Goal: Task Accomplishment & Management: Use online tool/utility

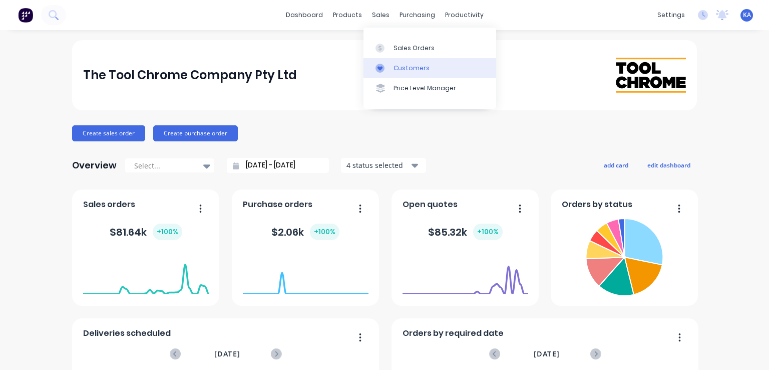
click at [418, 67] on div "Customers" at bounding box center [412, 68] width 36 height 9
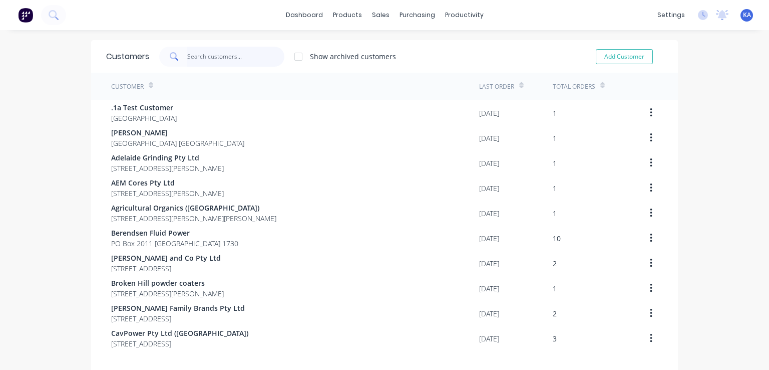
click at [206, 54] on input "text" at bounding box center [236, 57] width 98 height 20
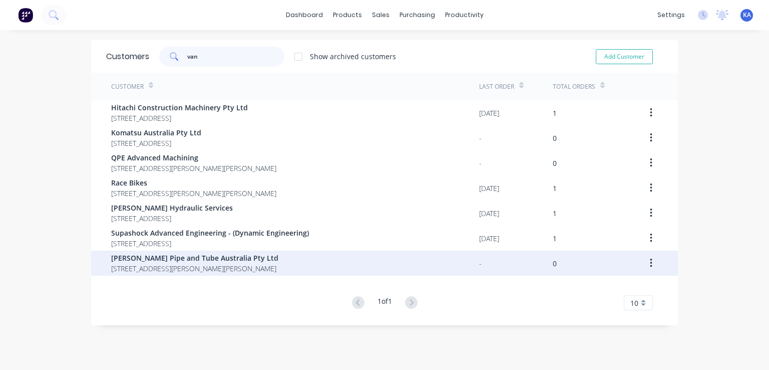
type input "van"
click at [181, 259] on span "[PERSON_NAME] Pipe and Tube Australia Pty Ltd" at bounding box center [194, 257] width 167 height 11
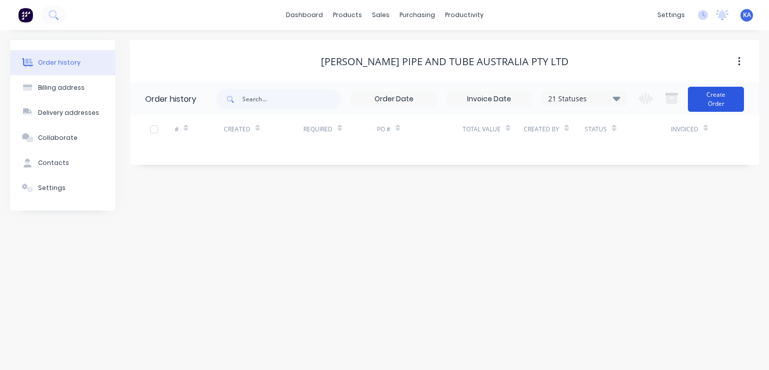
click at [718, 97] on button "Create Order" at bounding box center [716, 99] width 56 height 25
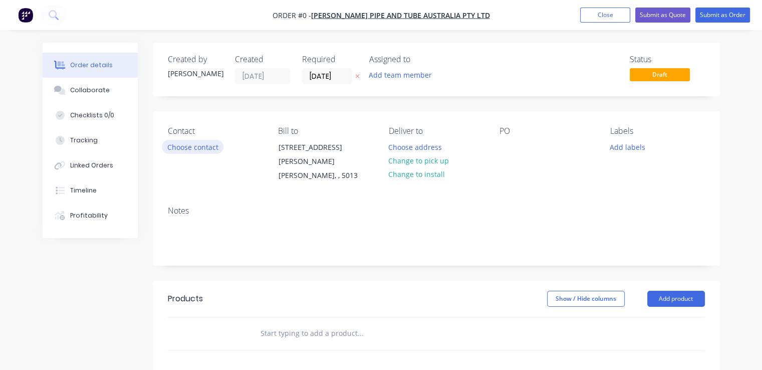
click at [212, 143] on button "Choose contact" at bounding box center [193, 147] width 62 height 14
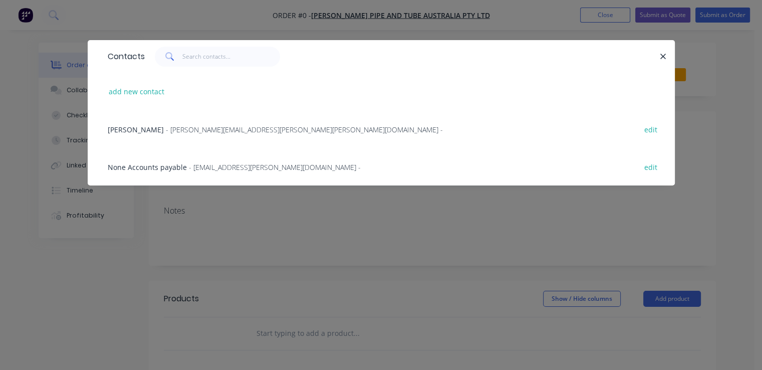
click at [224, 127] on span "- [PERSON_NAME][EMAIL_ADDRESS][PERSON_NAME][PERSON_NAME][DOMAIN_NAME] -" at bounding box center [304, 130] width 277 height 10
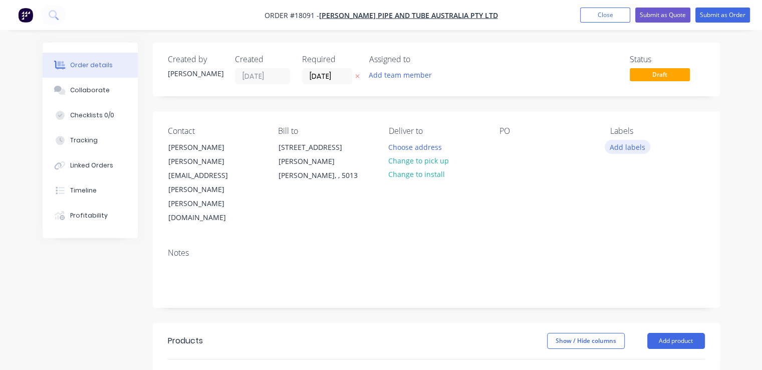
click at [614, 149] on button "Add labels" at bounding box center [627, 147] width 46 height 14
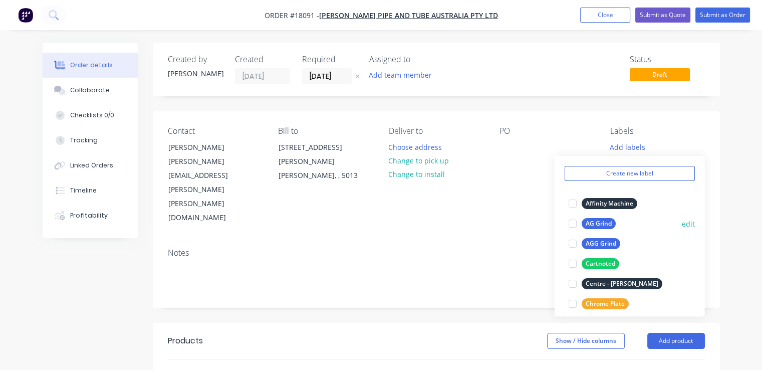
scroll to position [50, 0]
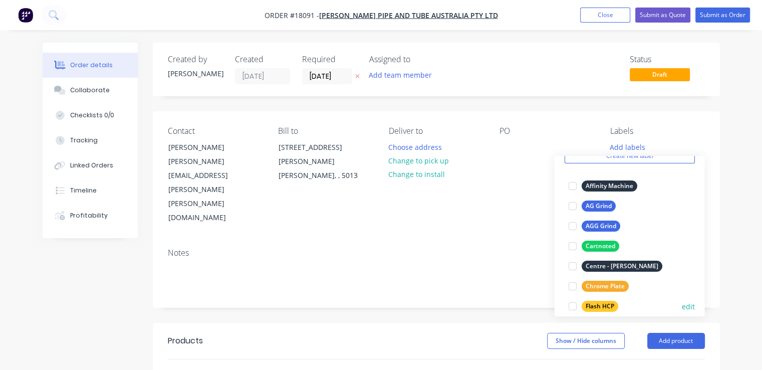
click at [605, 305] on div "Flash HCP" at bounding box center [599, 305] width 37 height 11
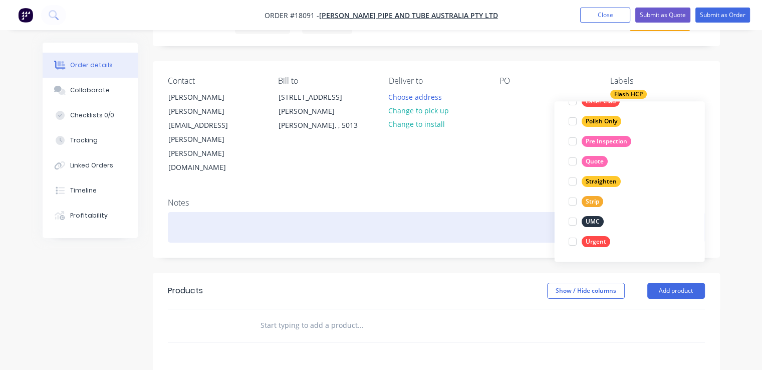
click at [431, 212] on div at bounding box center [436, 227] width 537 height 31
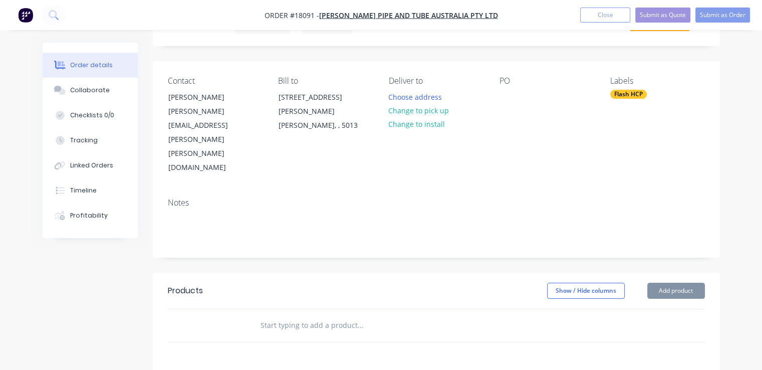
click at [292, 315] on input "text" at bounding box center [360, 325] width 200 height 20
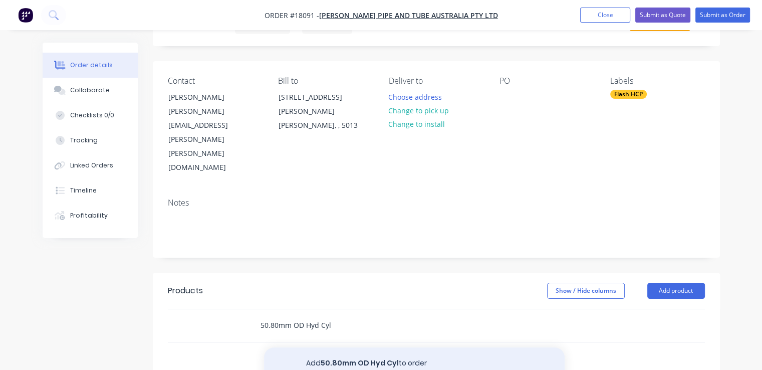
type input "50.80mm OD Hyd Cyl"
click at [365, 347] on button "Add 50.80mm OD Hyd Cyl to order" at bounding box center [414, 363] width 300 height 32
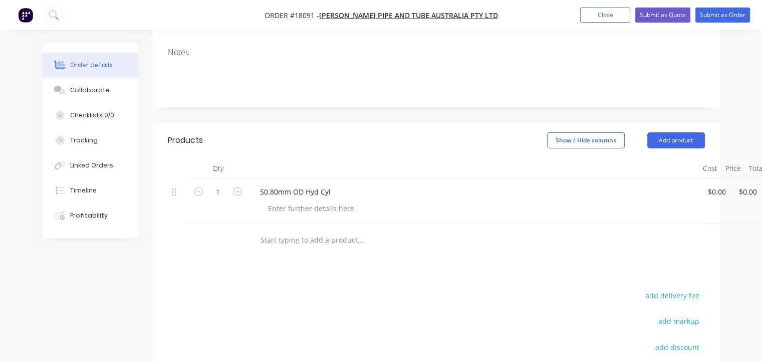
scroll to position [200, 0]
click at [679, 132] on button "Add product" at bounding box center [676, 140] width 58 height 16
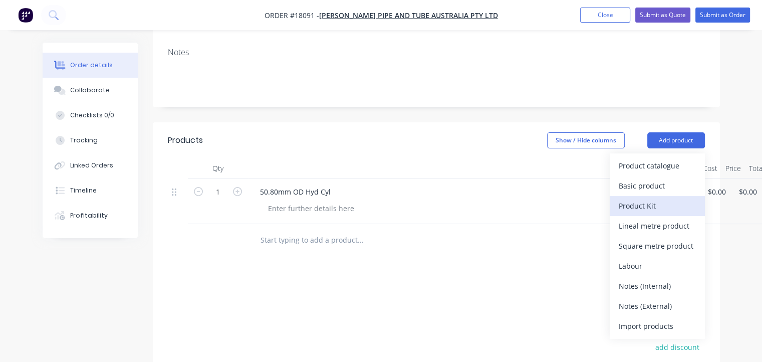
click at [649, 198] on div "Product Kit" at bounding box center [656, 205] width 77 height 15
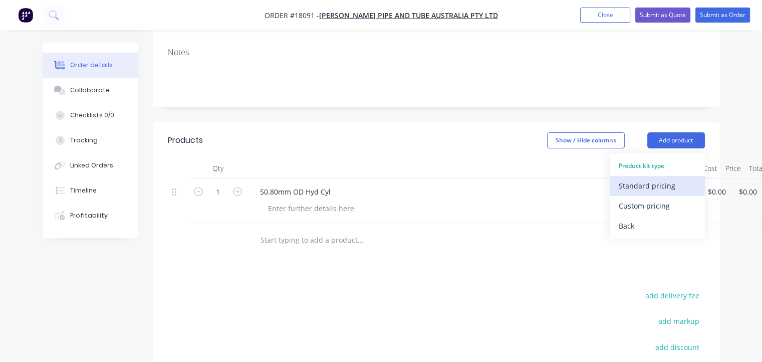
click at [630, 178] on div "Standard pricing" at bounding box center [656, 185] width 77 height 15
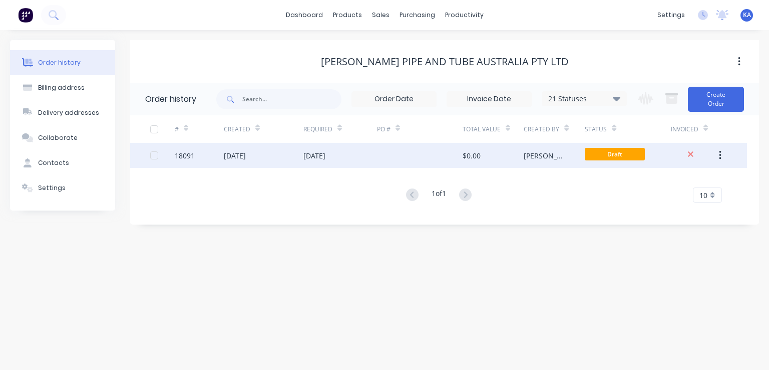
click at [325, 154] on div "[DATE]" at bounding box center [314, 155] width 22 height 11
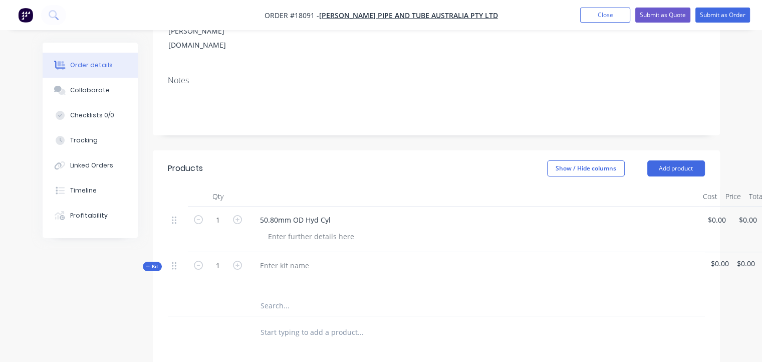
scroll to position [150, 0]
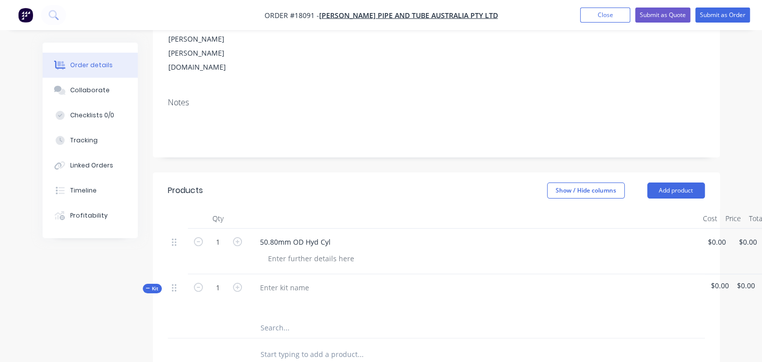
click at [151, 284] on span "Kit" at bounding box center [152, 288] width 13 height 8
drag, startPoint x: 151, startPoint y: 244, endPoint x: 155, endPoint y: 288, distance: 44.2
click at [155, 288] on div "Qty Cost Price Total 1 50.80mm OD Hyd Cyl $0.00 $0.00 $0.00 $0.00 $0.00 $0.00 K…" at bounding box center [436, 289] width 567 height 162
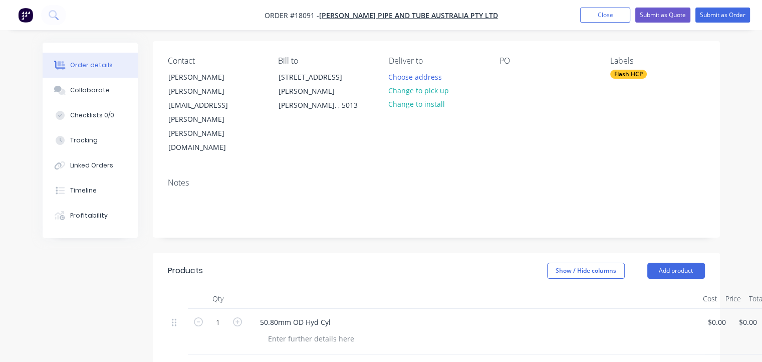
scroll to position [0, 0]
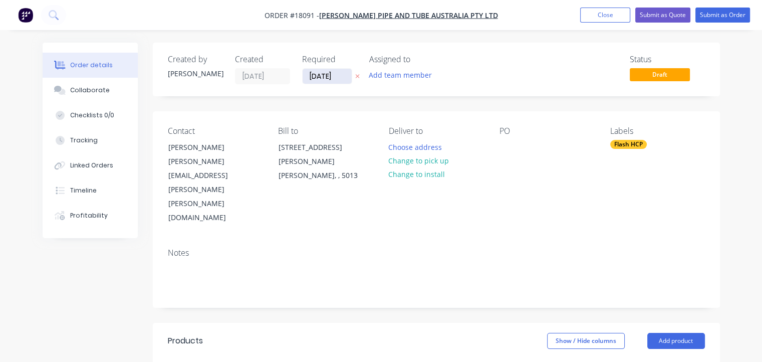
click at [334, 75] on input "[DATE]" at bounding box center [326, 76] width 49 height 15
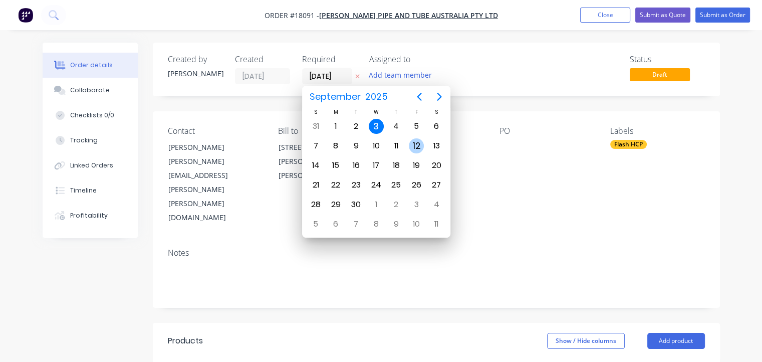
click at [416, 143] on div "12" at bounding box center [416, 145] width 15 height 15
type input "[DATE]"
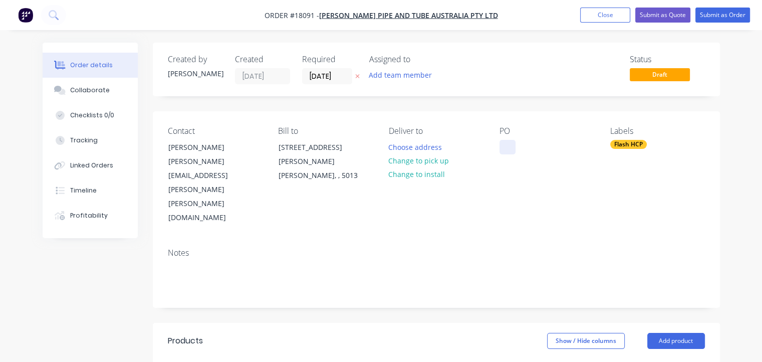
click at [509, 153] on div at bounding box center [507, 147] width 16 height 15
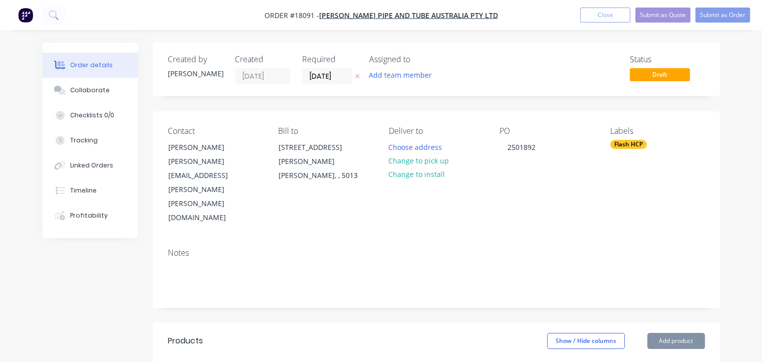
click at [558, 240] on div "Notes" at bounding box center [436, 273] width 567 height 67
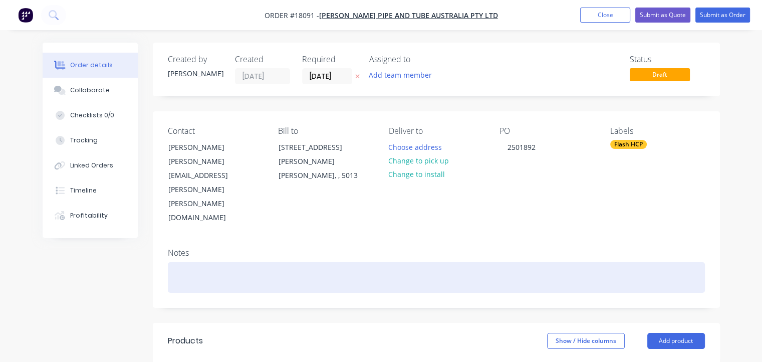
click at [204, 262] on div at bounding box center [436, 277] width 537 height 31
click at [501, 262] on div "50.80mm OD Hyd Cyl" at bounding box center [436, 277] width 537 height 31
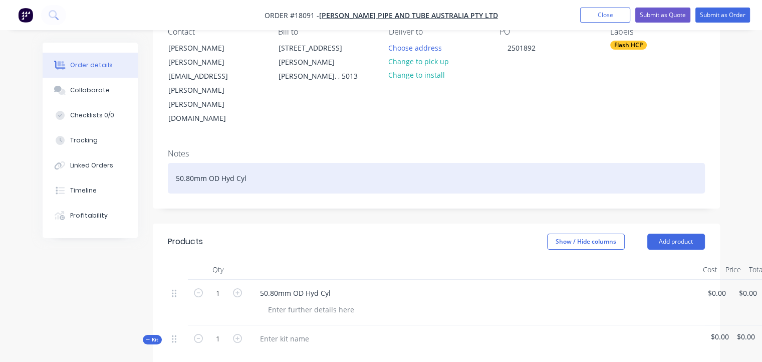
scroll to position [100, 0]
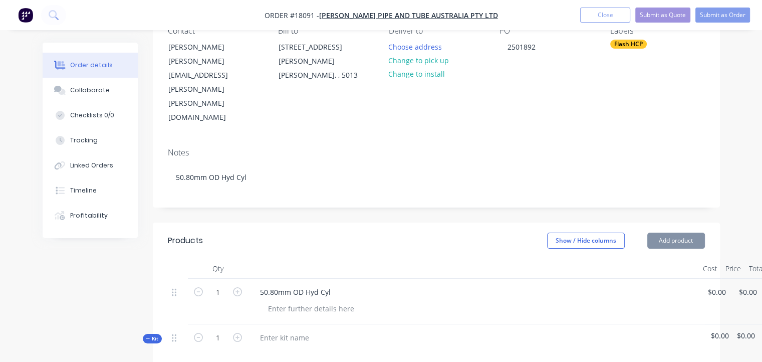
click at [454, 222] on header "Products Show / Hide columns Add product" at bounding box center [436, 240] width 567 height 36
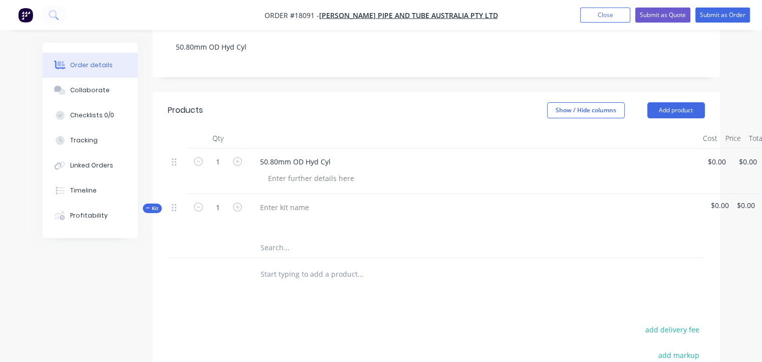
scroll to position [250, 0]
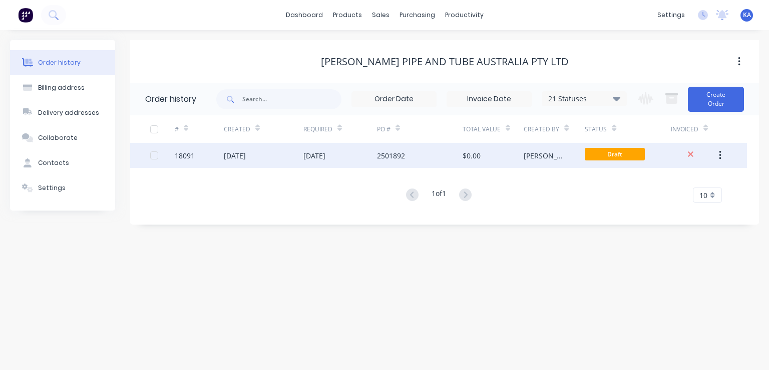
click at [721, 155] on button "button" at bounding box center [721, 155] width 24 height 18
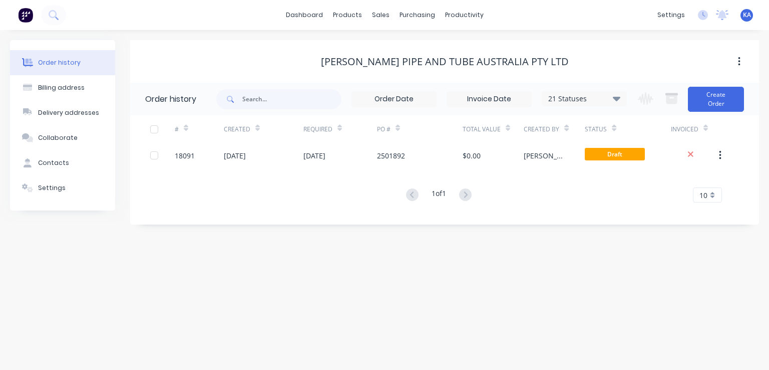
click at [611, 193] on div "1 of 1 10 5 10 15 20 25 30 35" at bounding box center [438, 195] width 617 height 15
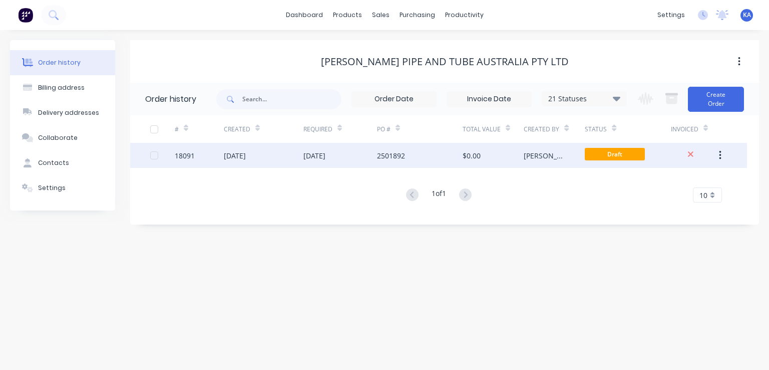
click at [396, 155] on div "2501892" at bounding box center [391, 155] width 28 height 11
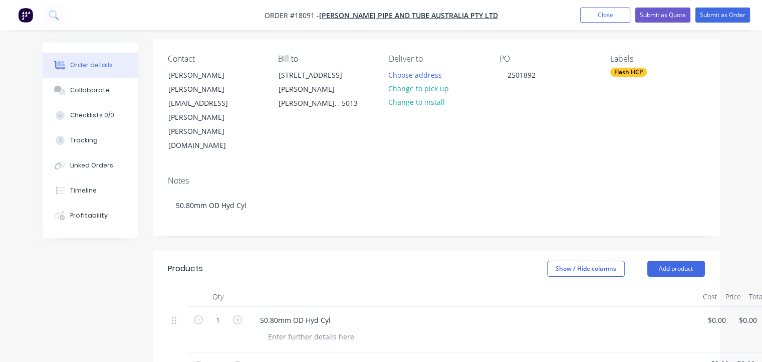
scroll to position [200, 0]
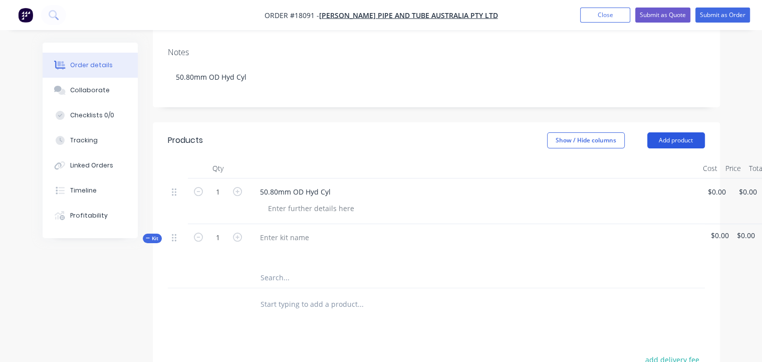
click at [678, 132] on button "Add product" at bounding box center [676, 140] width 58 height 16
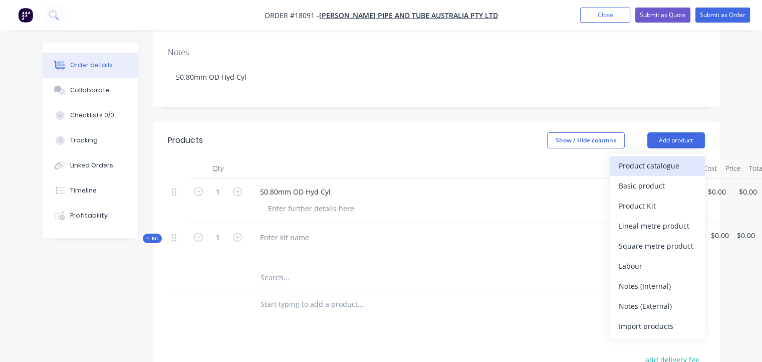
click at [672, 158] on div "Product catalogue" at bounding box center [656, 165] width 77 height 15
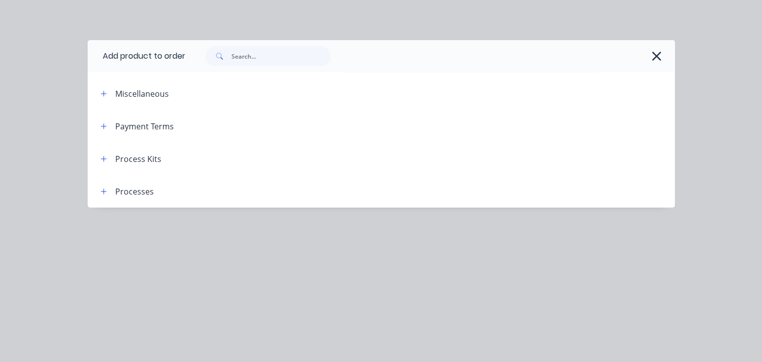
click at [130, 157] on div "Process Kits" at bounding box center [138, 159] width 46 height 12
click at [102, 154] on button "button" at bounding box center [104, 158] width 13 height 13
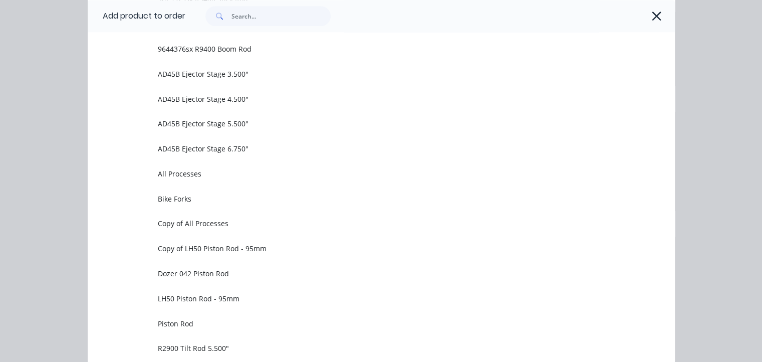
scroll to position [651, 0]
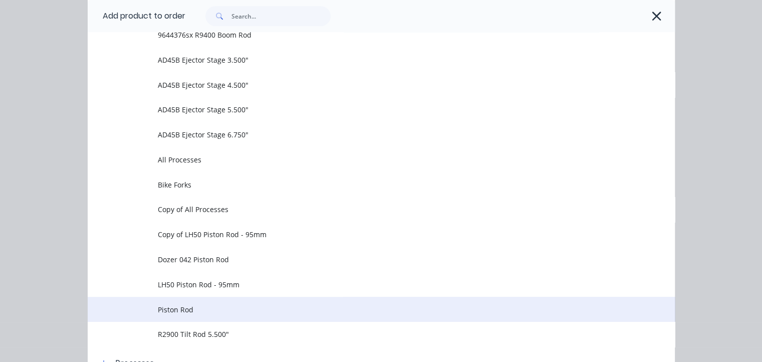
click at [198, 310] on span "Piston Rod" at bounding box center [364, 309] width 413 height 11
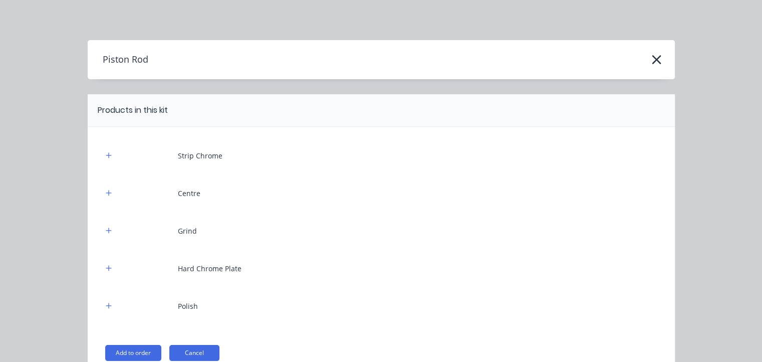
scroll to position [52, 0]
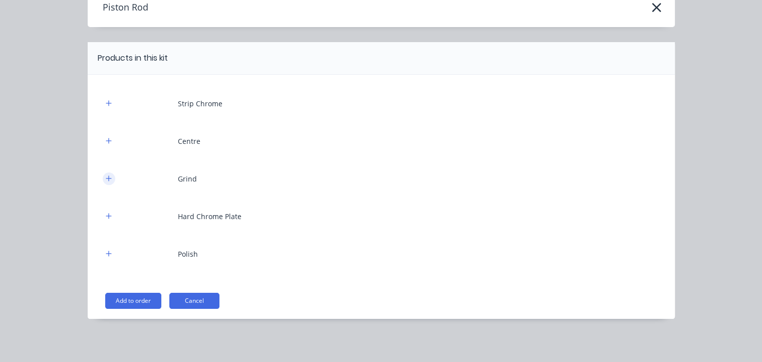
click at [106, 178] on icon "button" at bounding box center [109, 178] width 6 height 7
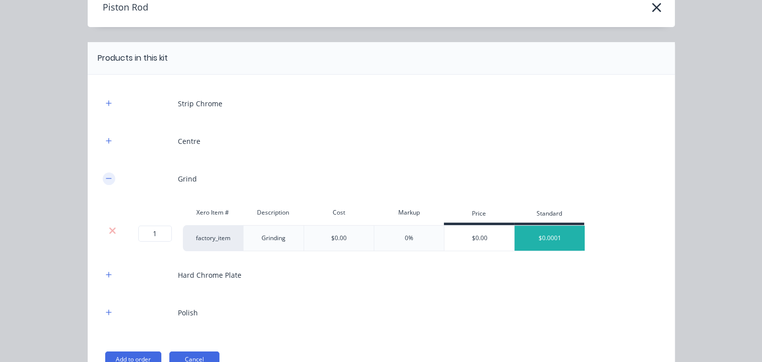
click at [107, 178] on icon "button" at bounding box center [109, 178] width 6 height 7
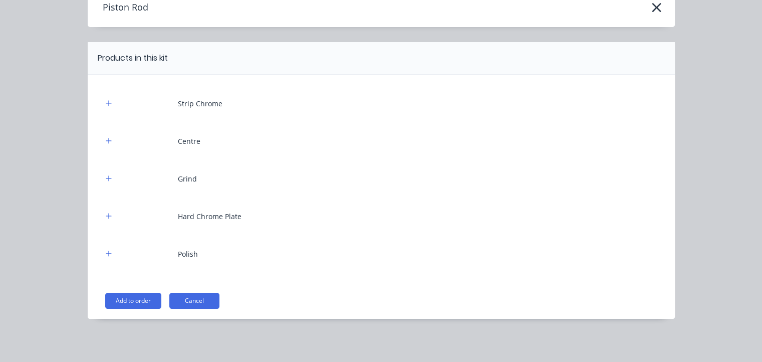
drag, startPoint x: 103, startPoint y: 178, endPoint x: 340, endPoint y: 218, distance: 241.3
click at [346, 217] on div "Hard Chrome Plate" at bounding box center [381, 216] width 557 height 28
click at [106, 177] on icon "button" at bounding box center [109, 178] width 6 height 6
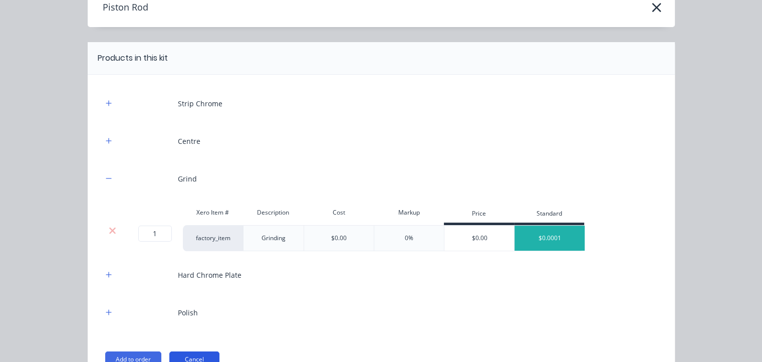
click at [199, 355] on button "Cancel" at bounding box center [194, 359] width 50 height 16
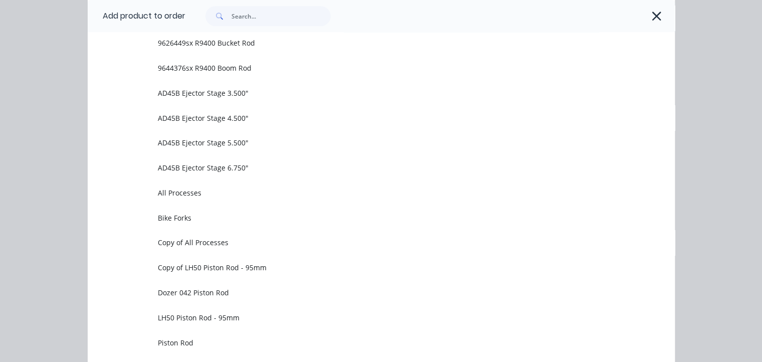
scroll to position [713, 0]
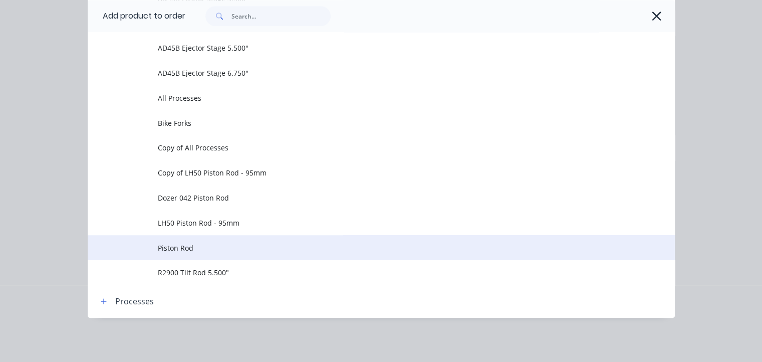
click at [212, 248] on span "Piston Rod" at bounding box center [364, 247] width 413 height 11
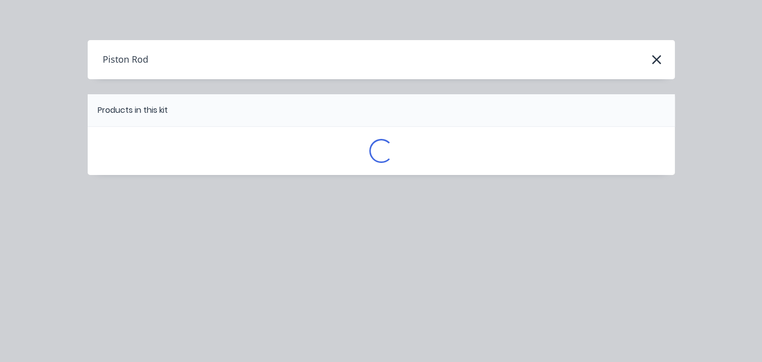
scroll to position [0, 0]
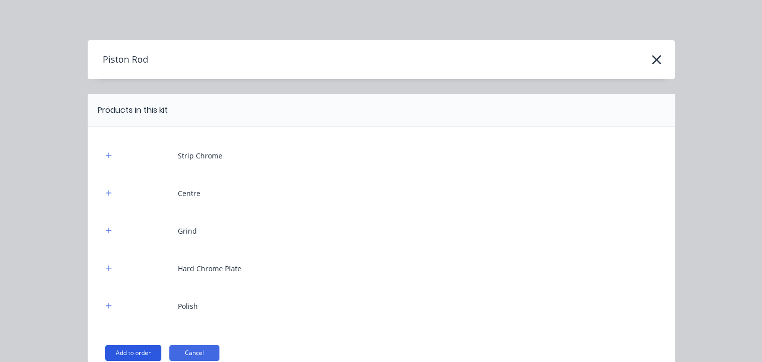
click at [143, 349] on button "Add to order" at bounding box center [133, 353] width 56 height 16
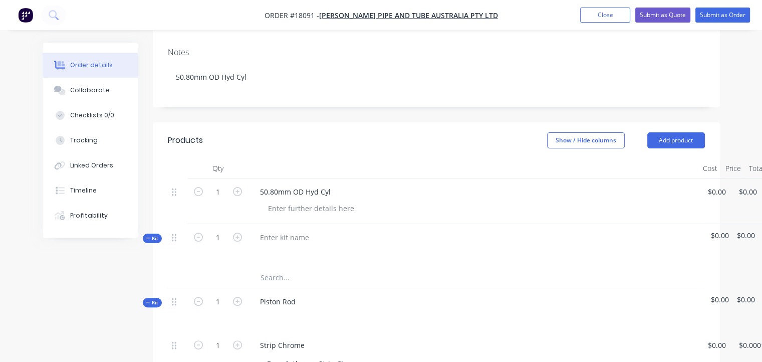
scroll to position [200, 63]
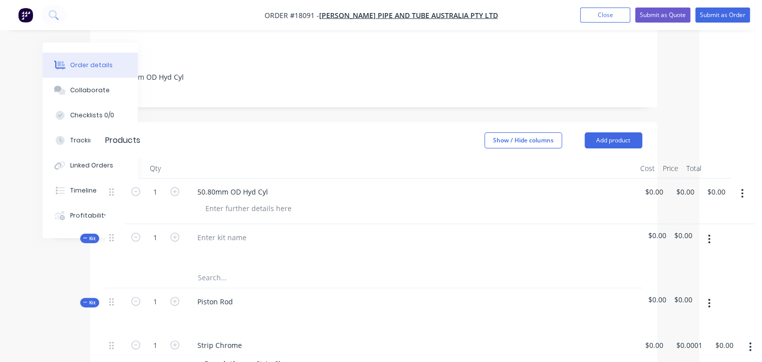
click at [710, 230] on button "button" at bounding box center [709, 239] width 24 height 18
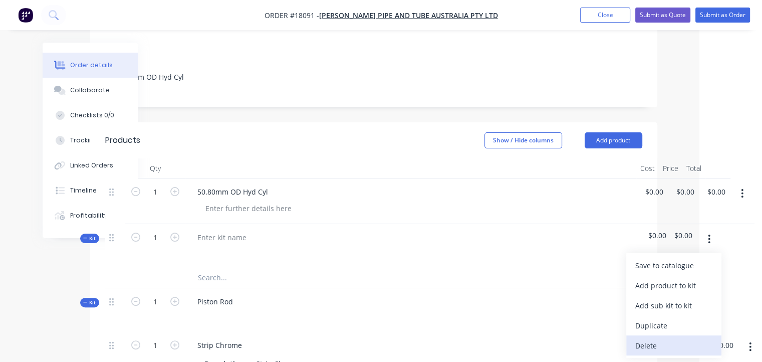
click at [649, 338] on div "Delete" at bounding box center [673, 345] width 77 height 15
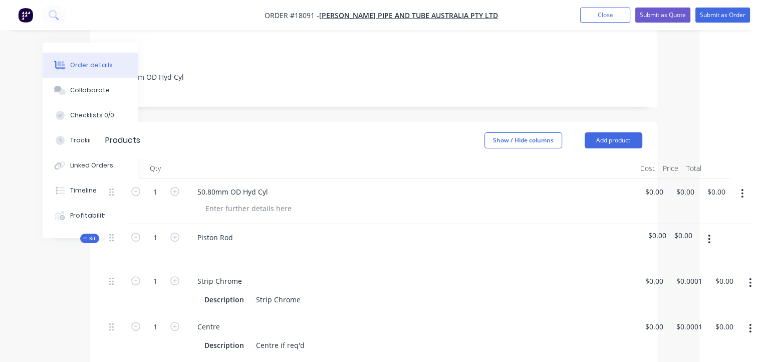
click at [703, 230] on button "button" at bounding box center [709, 239] width 24 height 18
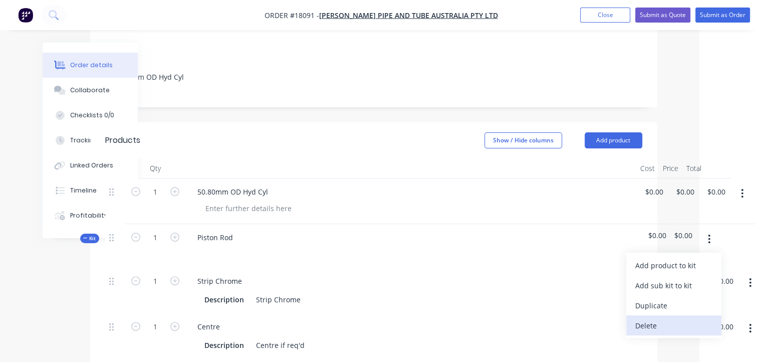
click at [653, 318] on div "Delete" at bounding box center [673, 325] width 77 height 15
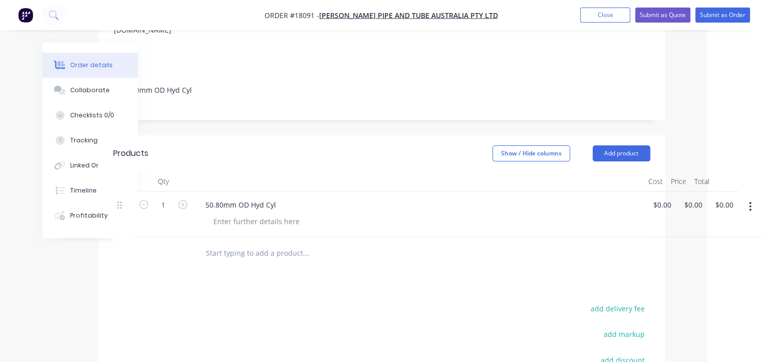
scroll to position [200, 55]
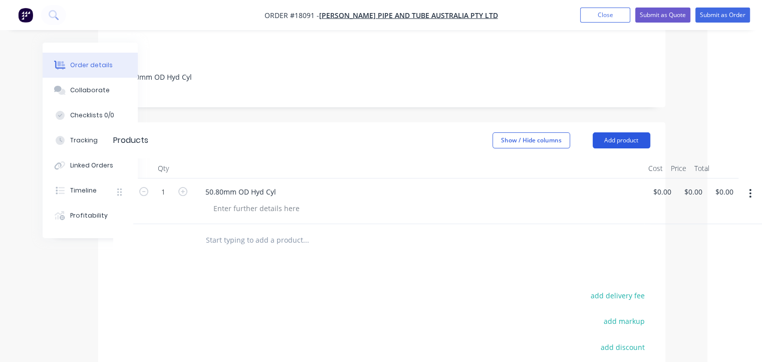
click at [600, 132] on button "Add product" at bounding box center [621, 140] width 58 height 16
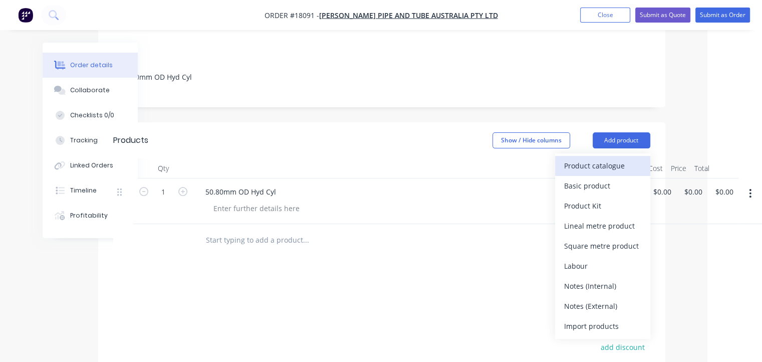
click at [584, 158] on div "Product catalogue" at bounding box center [602, 165] width 77 height 15
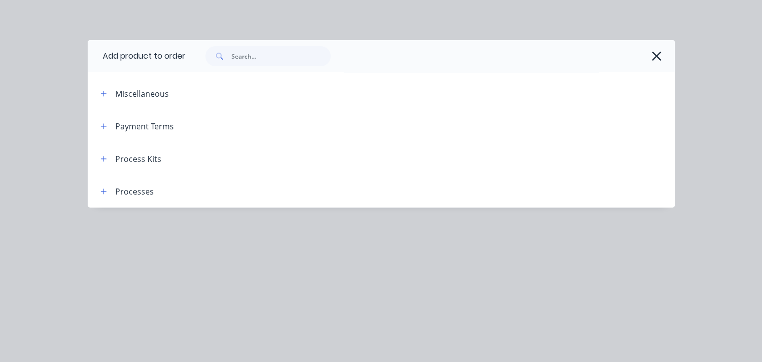
scroll to position [200, 51]
click at [106, 158] on icon "button" at bounding box center [104, 158] width 6 height 7
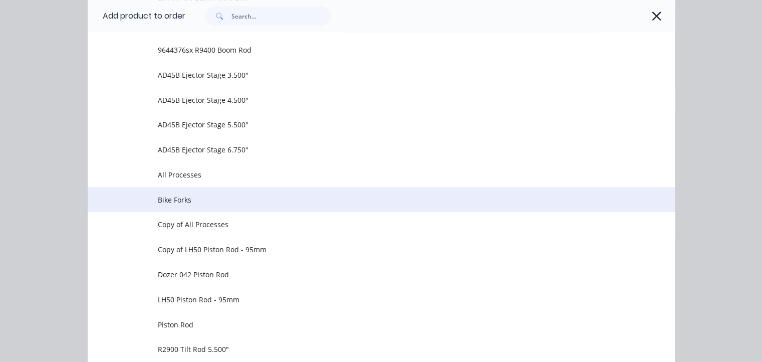
scroll to position [713, 0]
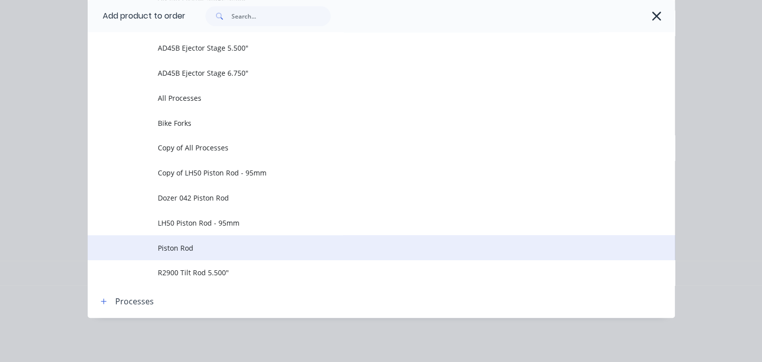
click at [190, 248] on span "Piston Rod" at bounding box center [364, 247] width 413 height 11
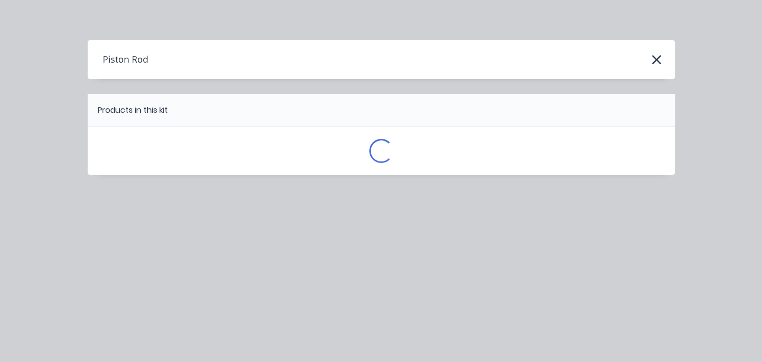
scroll to position [0, 0]
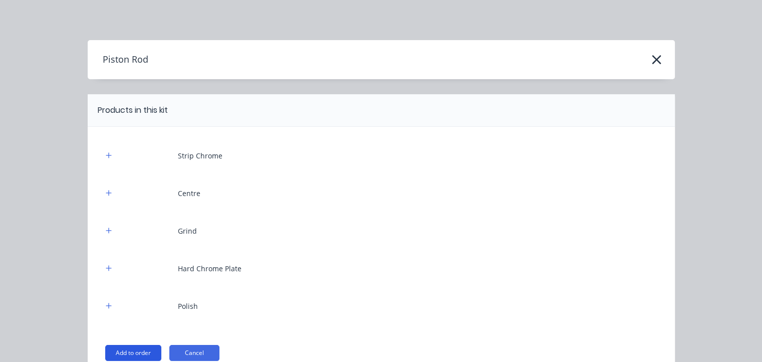
click at [126, 349] on button "Add to order" at bounding box center [133, 353] width 56 height 16
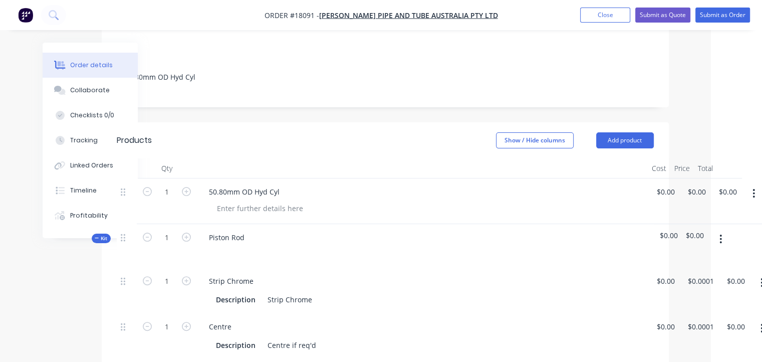
scroll to position [250, 51]
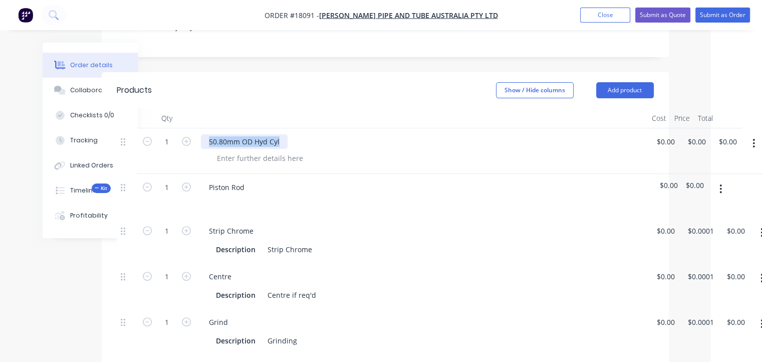
drag, startPoint x: 281, startPoint y: 103, endPoint x: 204, endPoint y: 98, distance: 77.2
click at [204, 134] on div "50.80mm OD Hyd Cyl" at bounding box center [244, 141] width 87 height 15
copy div "50.80mm OD Hyd Cyl"
click at [258, 174] on div "Piston Rod" at bounding box center [422, 196] width 451 height 44
drag, startPoint x: 250, startPoint y: 143, endPoint x: 204, endPoint y: 145, distance: 46.1
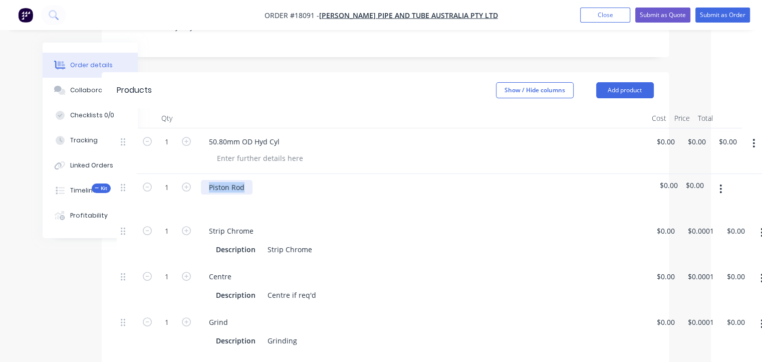
click at [204, 180] on div "Piston Rod" at bounding box center [227, 187] width 52 height 15
paste div
click at [297, 174] on div "50.80mm OD Hyd Cyl" at bounding box center [422, 196] width 451 height 44
click at [751, 134] on button "button" at bounding box center [754, 143] width 24 height 18
click at [697, 222] on div "Delete" at bounding box center [717, 229] width 77 height 15
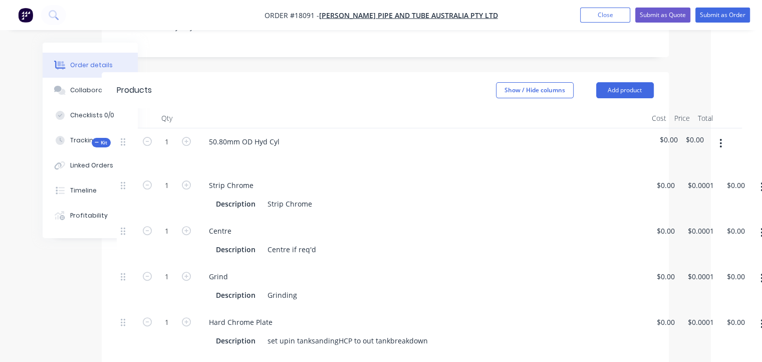
click at [760, 181] on icon "button" at bounding box center [761, 186] width 3 height 11
click at [704, 246] on div "Delete" at bounding box center [726, 253] width 77 height 15
click at [757, 178] on button "button" at bounding box center [762, 187] width 24 height 18
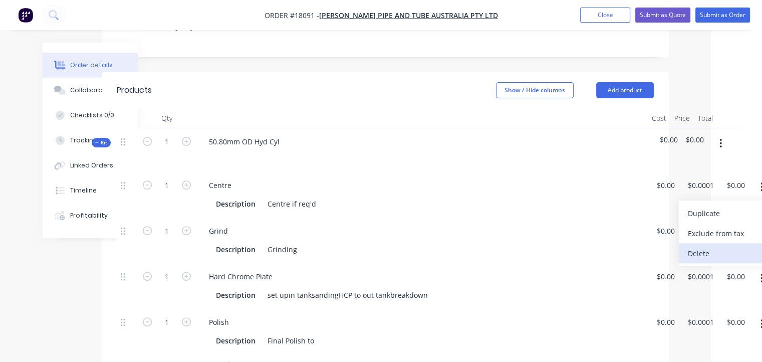
click at [705, 246] on div "Delete" at bounding box center [726, 253] width 77 height 15
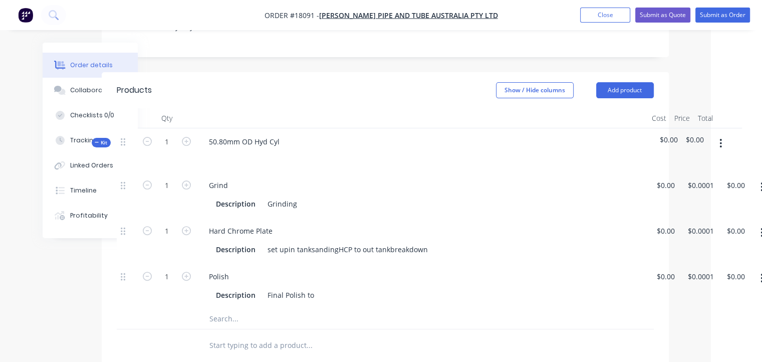
click at [249, 308] on input "text" at bounding box center [309, 318] width 200 height 20
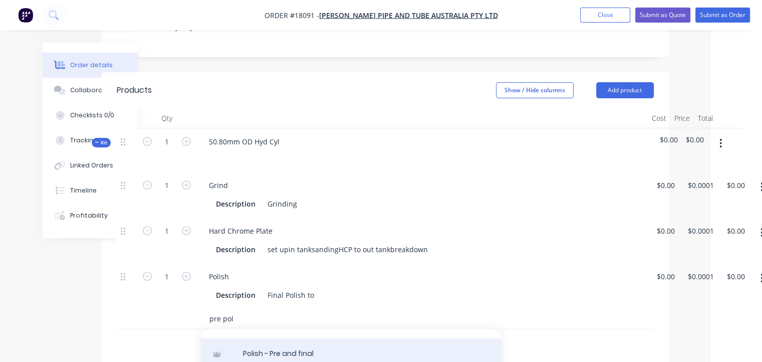
scroll to position [0, 0]
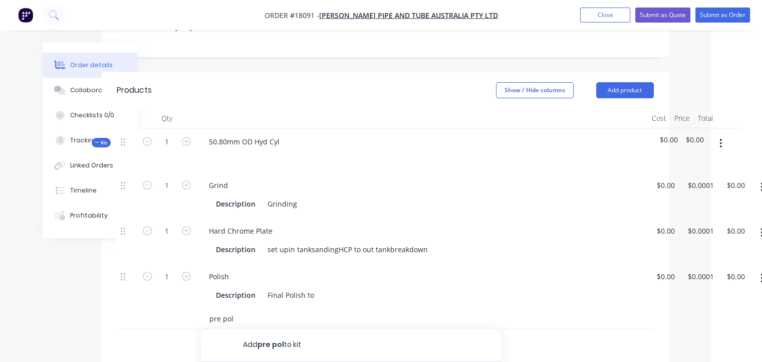
type input "pre pol"
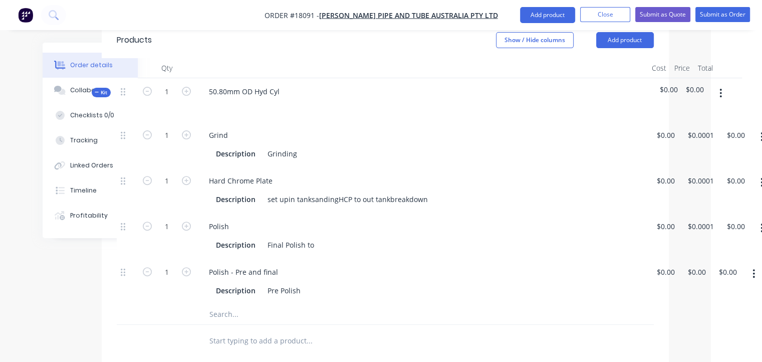
click at [755, 264] on button "button" at bounding box center [754, 273] width 24 height 18
click at [695, 292] on div "Duplicate" at bounding box center [717, 299] width 77 height 15
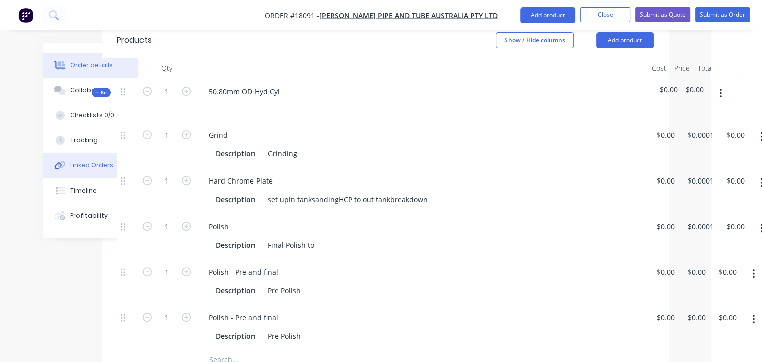
scroll to position [300, 51]
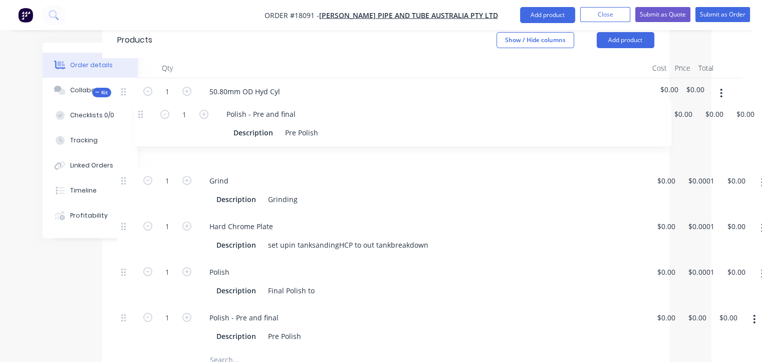
drag, startPoint x: 122, startPoint y: 228, endPoint x: 142, endPoint y: 109, distance: 120.8
click at [142, 109] on div "Order details Collaborate Checklists 0/0 Tracking Linked Orders Timeline Profit…" at bounding box center [330, 199] width 697 height 915
click at [761, 177] on icon "button" at bounding box center [762, 182] width 3 height 11
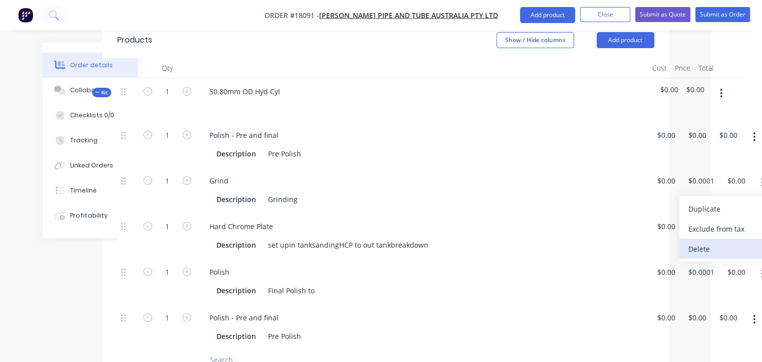
click at [699, 241] on div "Delete" at bounding box center [726, 248] width 77 height 15
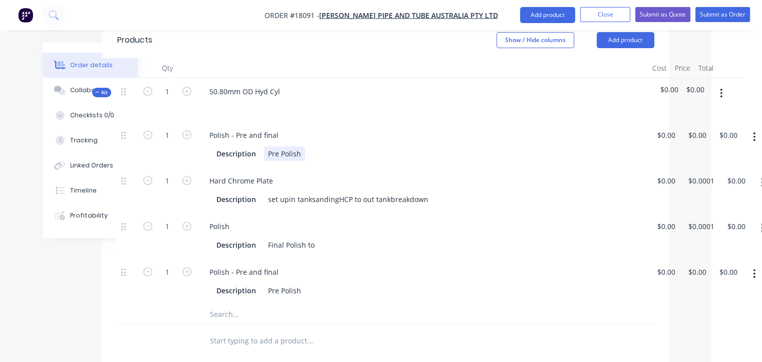
click at [308, 146] on div "Description Pre Polish" at bounding box center [420, 153] width 417 height 15
click at [286, 192] on div "set upin tanksandingHCP to out tankbreakdown" at bounding box center [348, 199] width 168 height 15
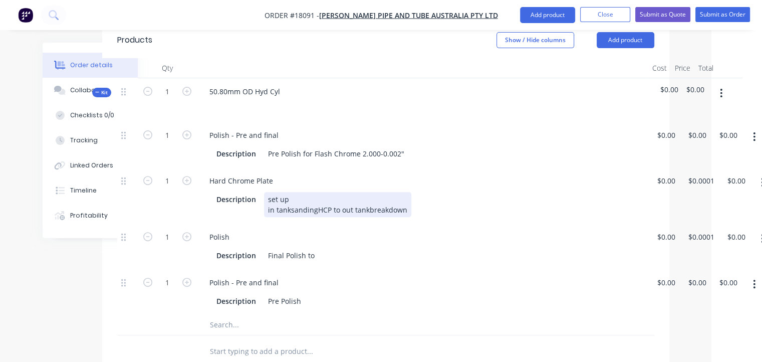
click at [288, 192] on div "set up in tanksandingHCP to out tankbreakdown" at bounding box center [337, 204] width 147 height 25
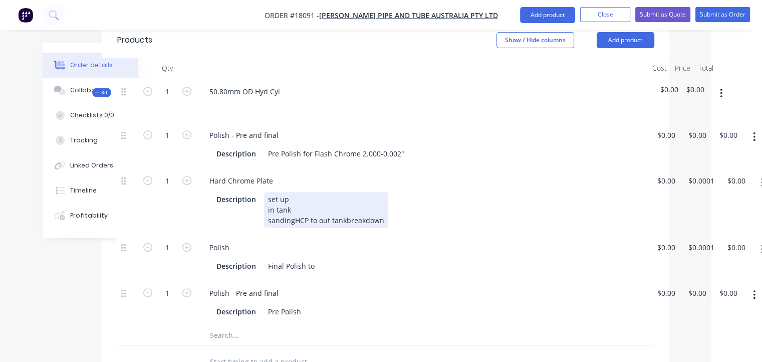
click at [293, 192] on div "set up in tank sandingHCP to out tankbreakdown" at bounding box center [326, 210] width 124 height 36
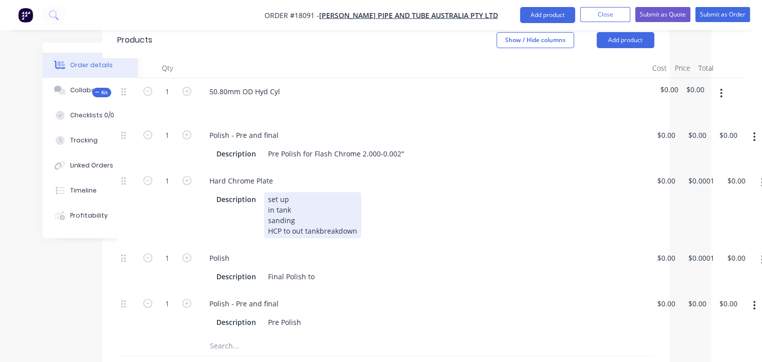
click at [291, 192] on div "set up in tank sanding HCP to out tankbreakdown" at bounding box center [312, 215] width 97 height 46
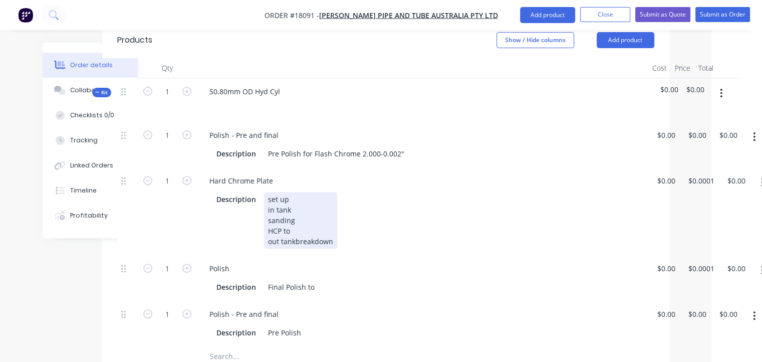
click at [294, 199] on div "set up in tank sanding HCP to out tankbreakdown" at bounding box center [300, 220] width 73 height 57
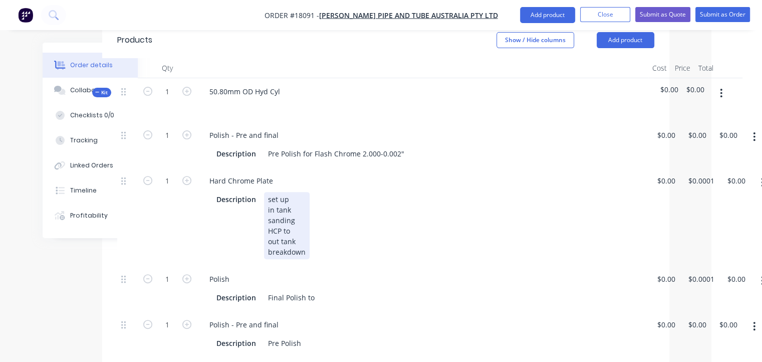
click at [269, 192] on div "set up in tank sanding HCP to out tank breakdown" at bounding box center [287, 225] width 46 height 67
click at [265, 192] on div "set up in tank sanding HCP to out tank breakdown" at bounding box center [287, 225] width 46 height 67
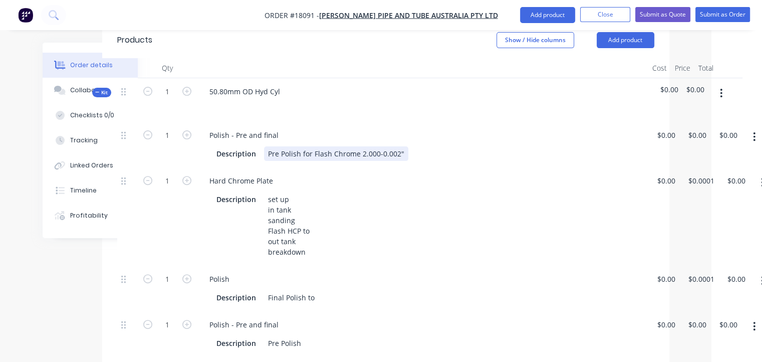
click at [408, 146] on div "Description Pre Polish for Flash Chrome 2.000-0.002"" at bounding box center [420, 153] width 417 height 15
drag, startPoint x: 403, startPoint y: 109, endPoint x: 359, endPoint y: 109, distance: 44.1
click at [359, 146] on div "Pre Polish for Flash Chrome 2.000-0.002"" at bounding box center [336, 153] width 144 height 15
copy div "2.000-0.002""
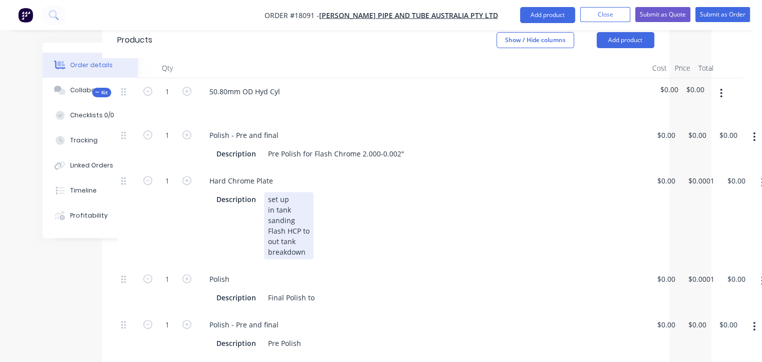
click at [315, 192] on div "Description set up in tank sanding Flash HCP to out tank breakdown" at bounding box center [420, 225] width 417 height 67
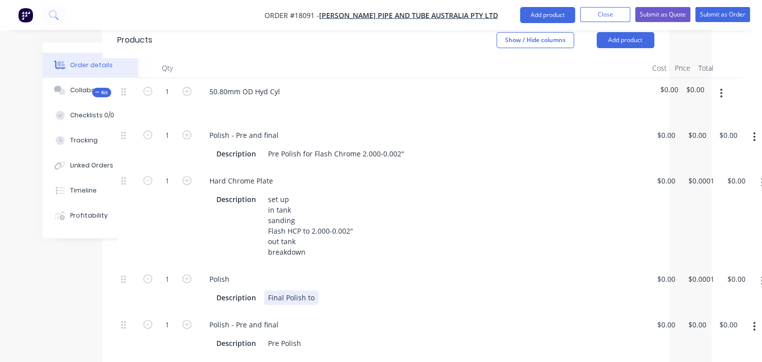
click at [321, 290] on div "Description Final Polish to" at bounding box center [420, 297] width 417 height 15
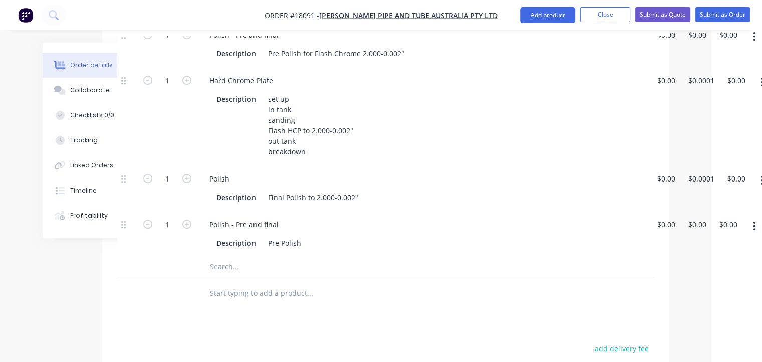
click at [236, 256] on input "text" at bounding box center [309, 266] width 200 height 20
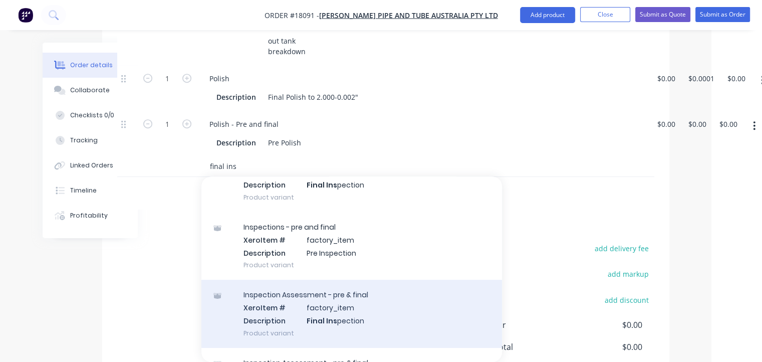
scroll to position [0, 0]
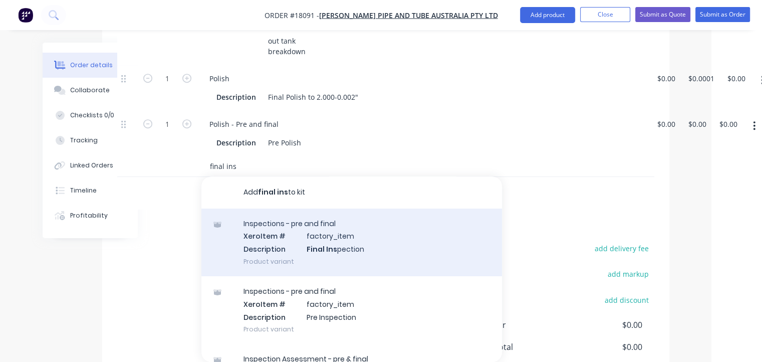
type input "final ins"
click at [282, 208] on div "Inspections - pre and final Xero Item # factory_item Description Final Ins pect…" at bounding box center [351, 242] width 300 height 68
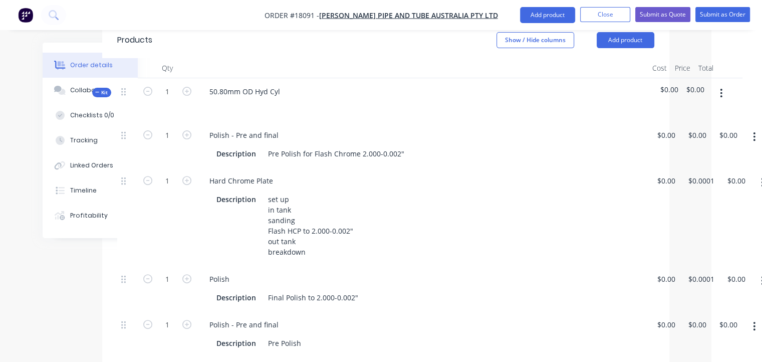
scroll to position [351, 51]
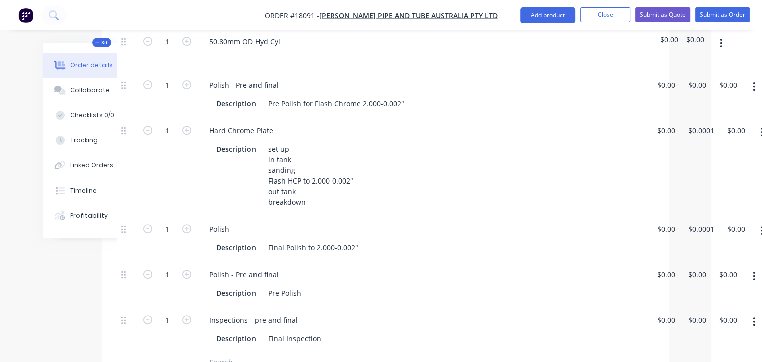
click at [751, 267] on button "button" at bounding box center [754, 276] width 24 height 18
click at [681, 335] on div "Delete" at bounding box center [718, 342] width 77 height 15
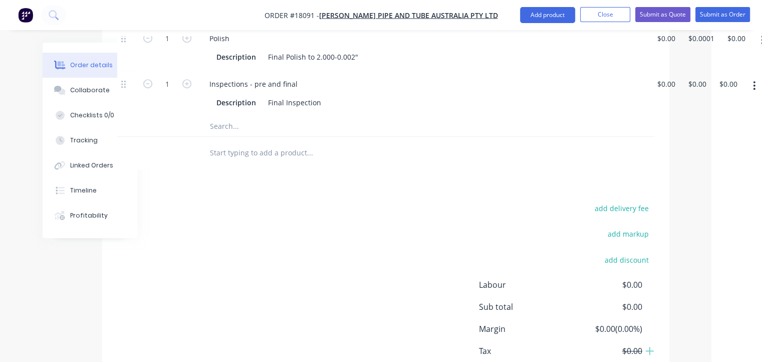
scroll to position [551, 51]
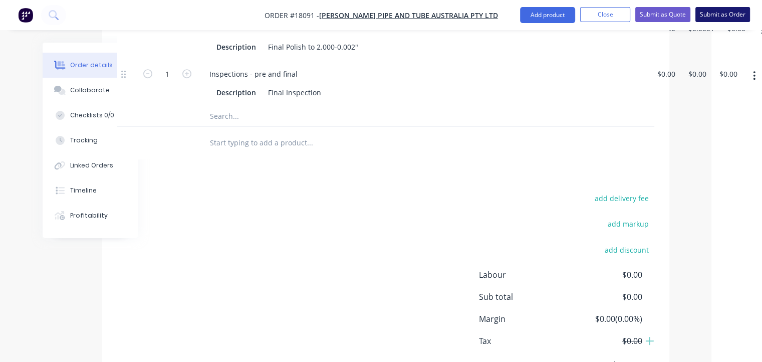
click at [711, 11] on button "Submit as Order" at bounding box center [722, 14] width 55 height 15
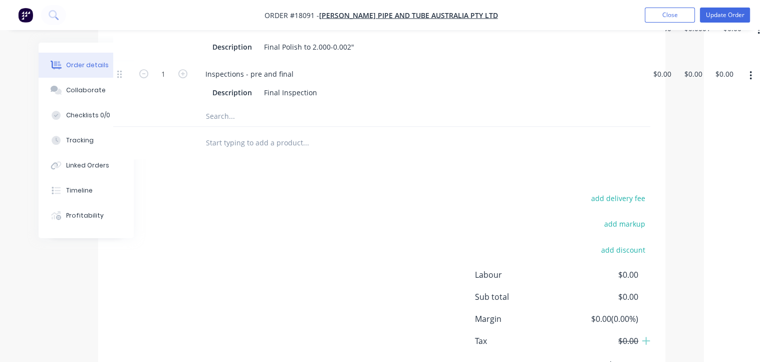
scroll to position [0, 0]
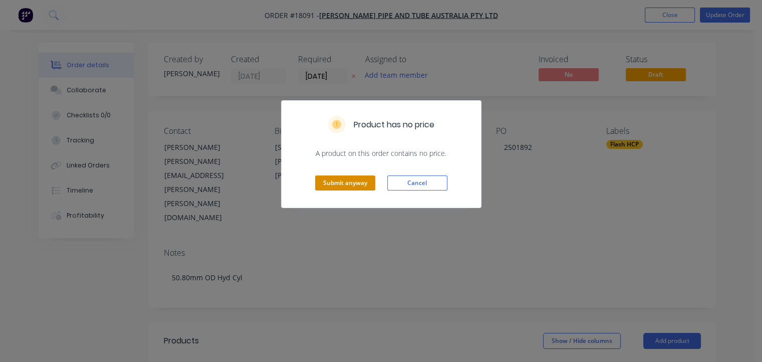
click at [347, 184] on button "Submit anyway" at bounding box center [345, 182] width 60 height 15
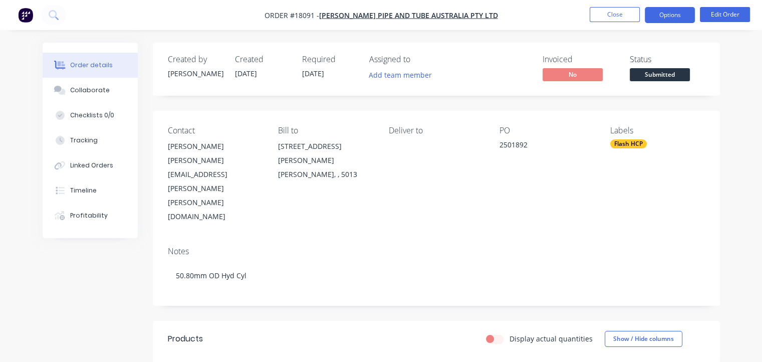
click at [663, 13] on button "Options" at bounding box center [669, 15] width 50 height 16
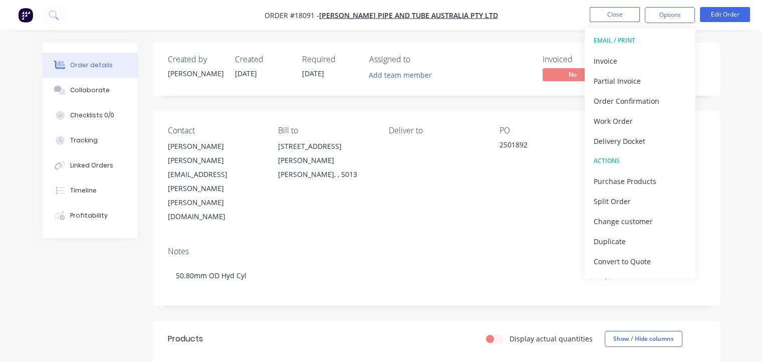
click at [640, 41] on div "EMAIL / PRINT" at bounding box center [639, 40] width 92 height 13
click at [631, 124] on div "Work Order" at bounding box center [639, 121] width 92 height 15
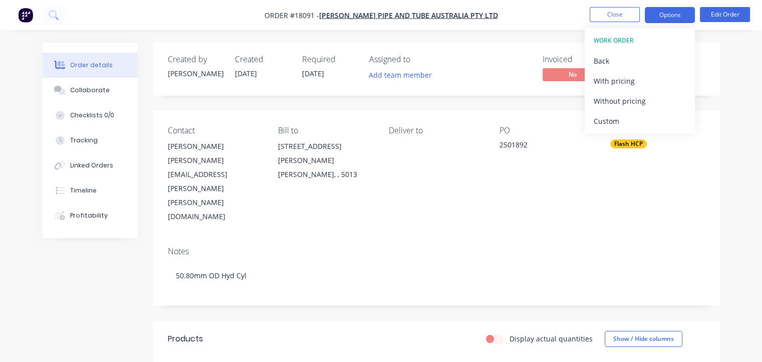
click at [669, 13] on button "Options" at bounding box center [669, 15] width 50 height 16
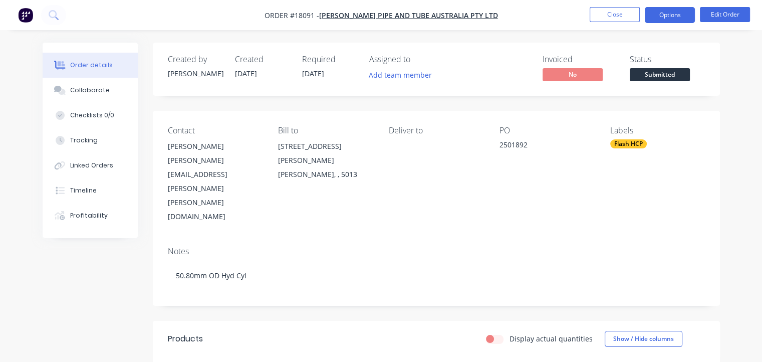
click at [664, 15] on button "Options" at bounding box center [669, 15] width 50 height 16
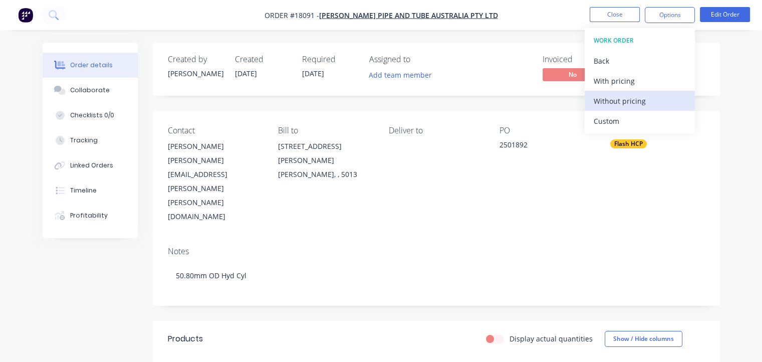
click at [625, 104] on div "Without pricing" at bounding box center [639, 101] width 92 height 15
